Goal: Check status: Check status

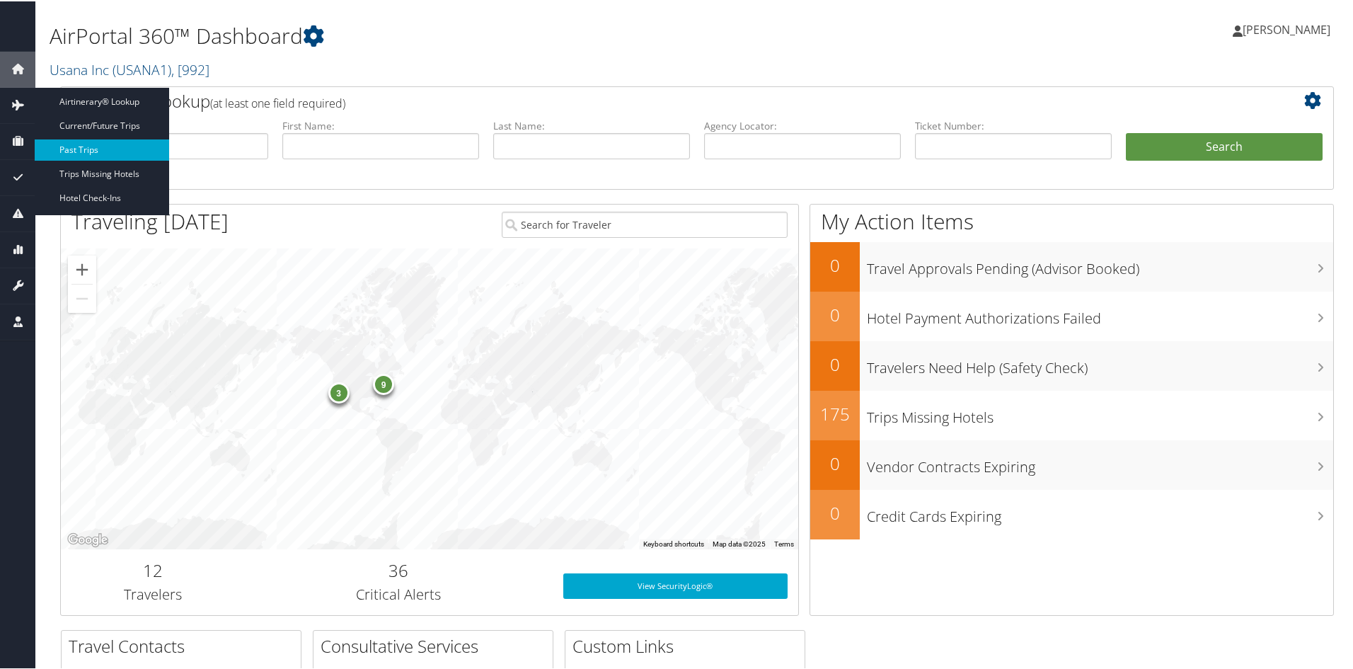
click at [78, 151] on link "Past Trips" at bounding box center [102, 148] width 134 height 21
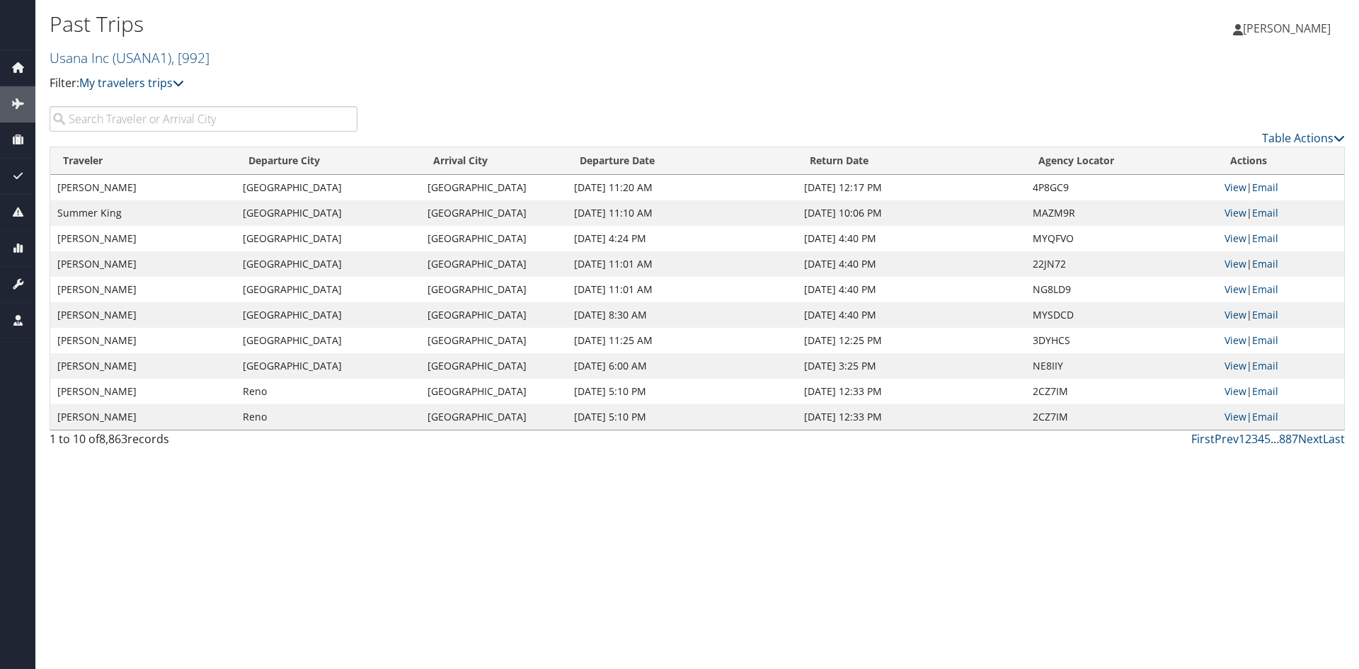
click at [200, 119] on input "search" at bounding box center [204, 118] width 308 height 25
type input "chung"
click at [1307, 439] on link "Next" at bounding box center [1310, 439] width 25 height 16
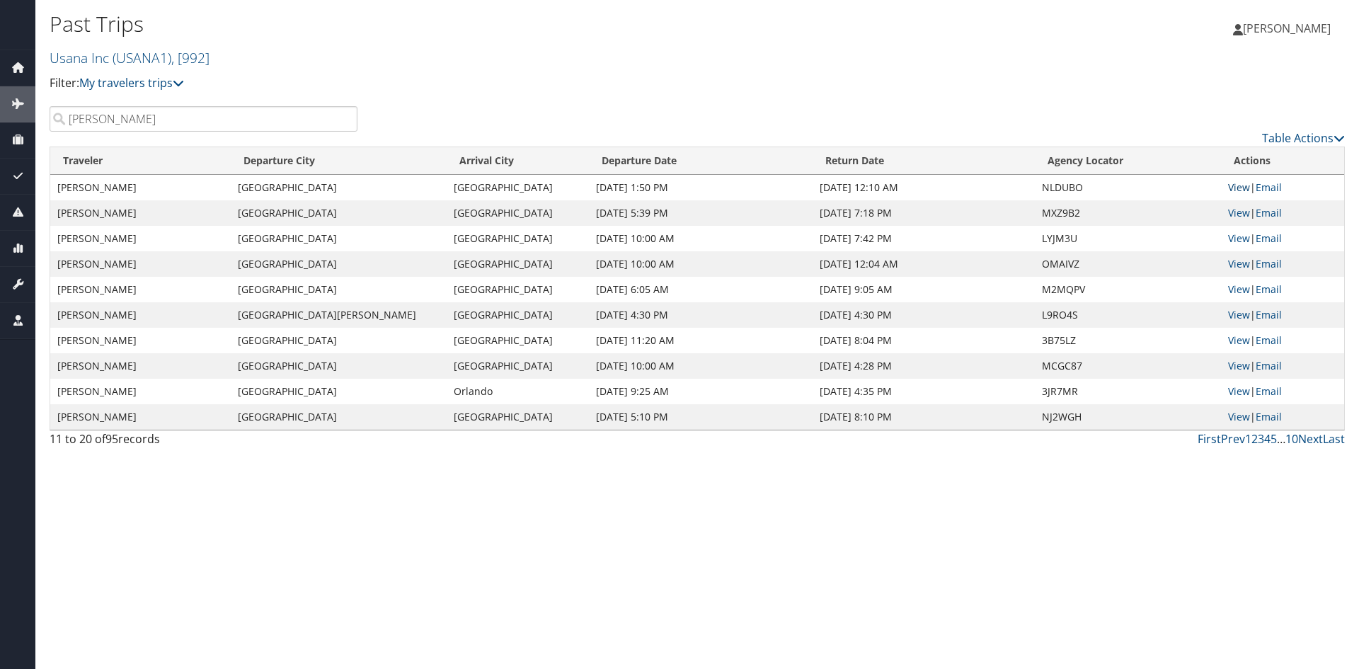
click at [1234, 185] on link "View" at bounding box center [1239, 186] width 22 height 13
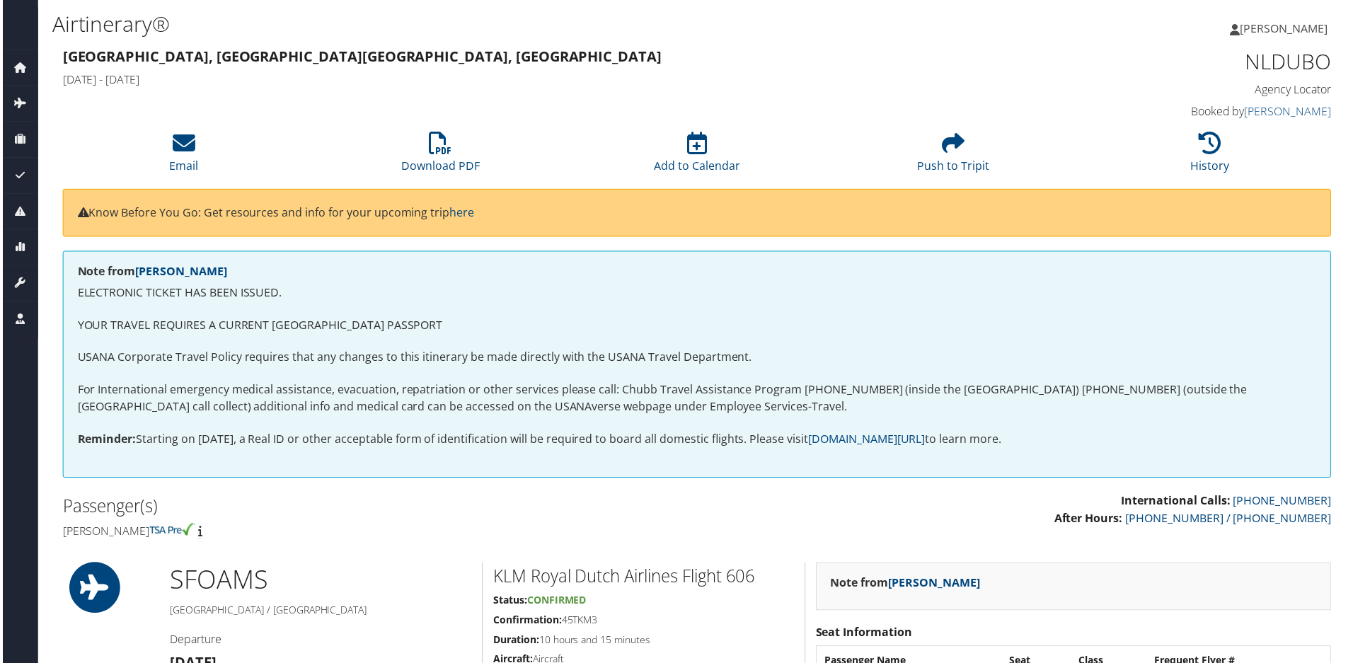
click at [1274, 28] on span "[PERSON_NAME]" at bounding box center [1287, 29] width 88 height 16
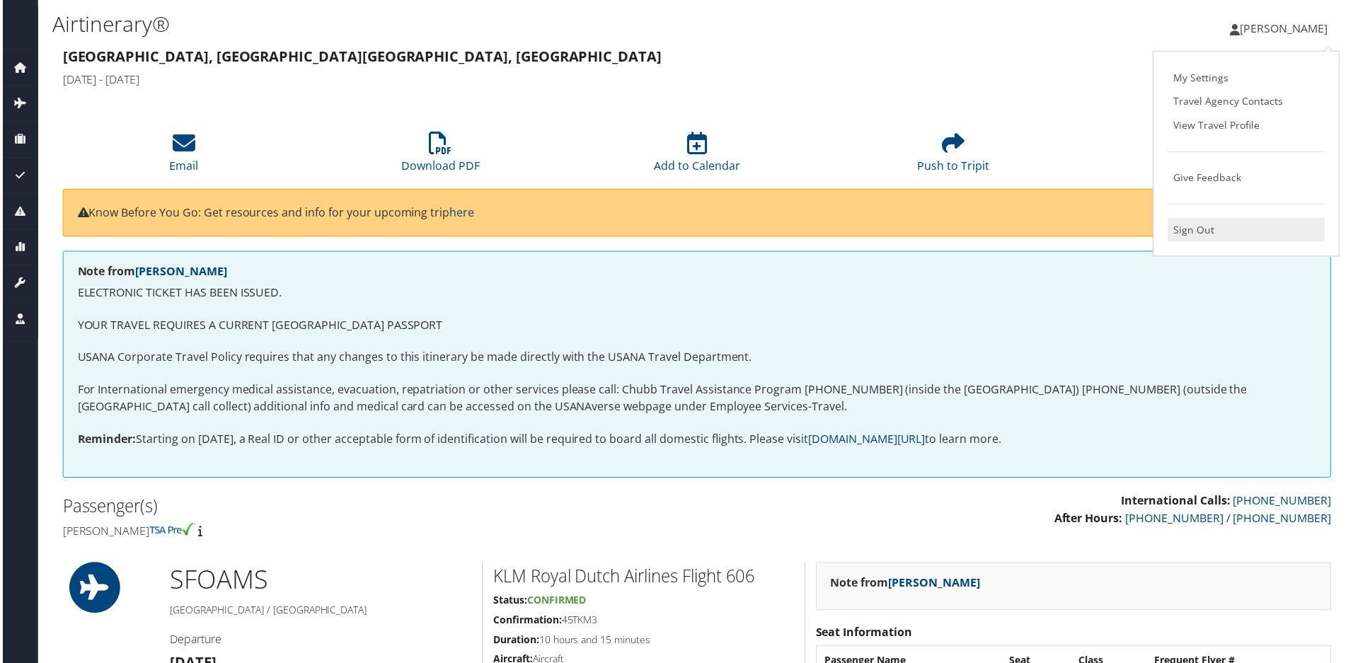
click at [1196, 228] on link "Sign Out" at bounding box center [1249, 231] width 158 height 24
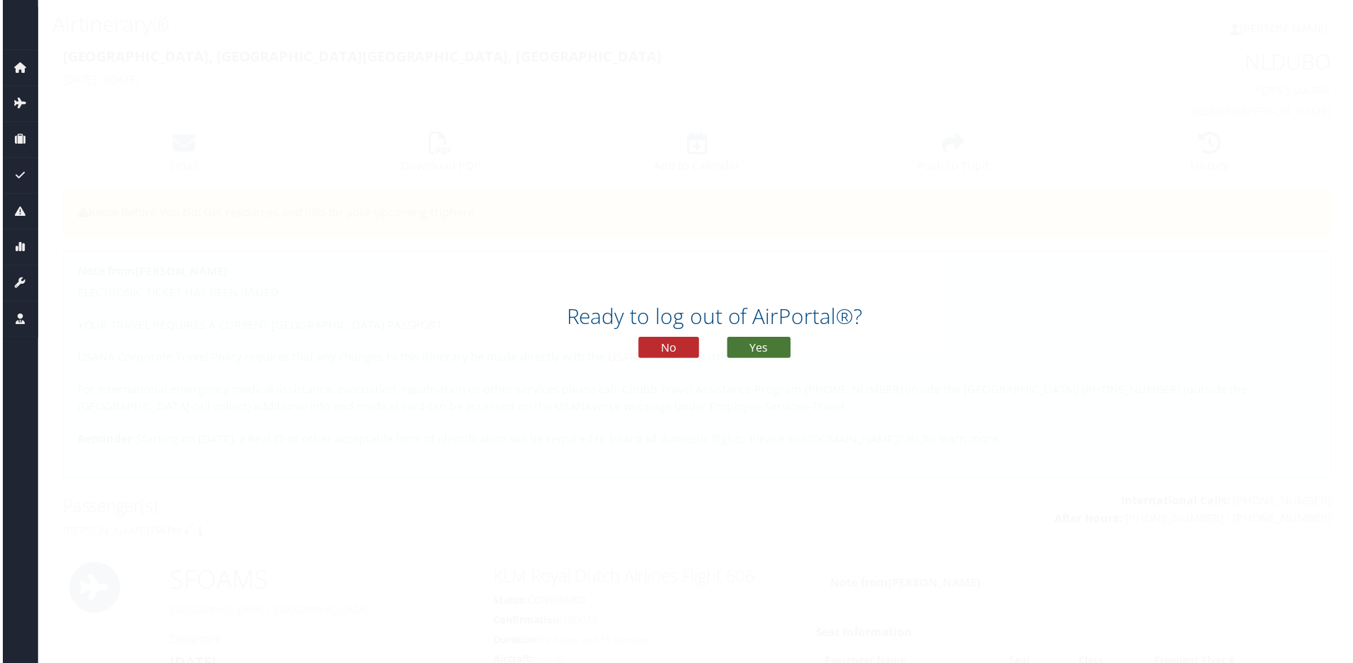
click at [750, 340] on button "Yes" at bounding box center [759, 348] width 64 height 21
